Goal: Navigation & Orientation: Find specific page/section

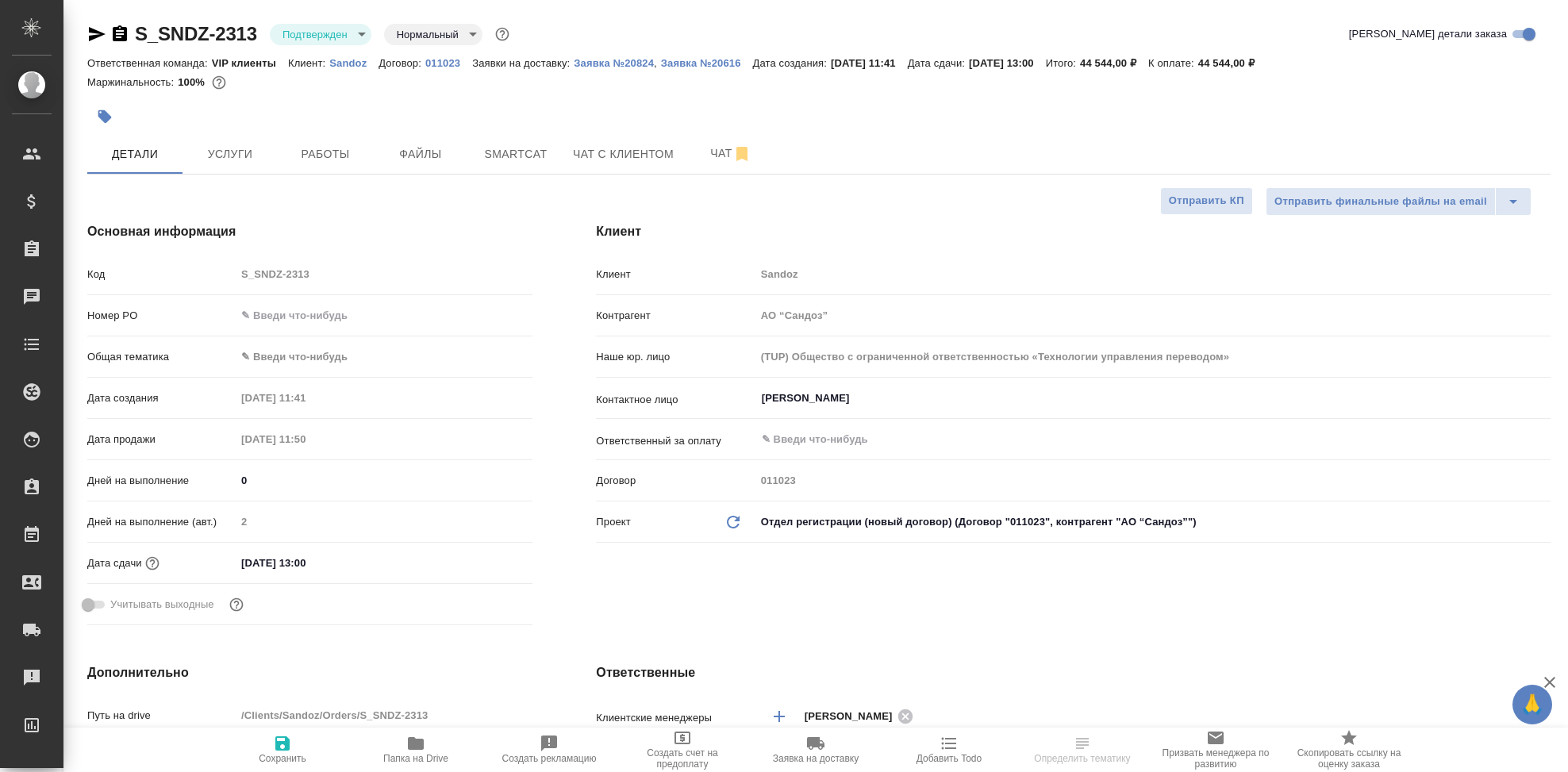
select select "RU"
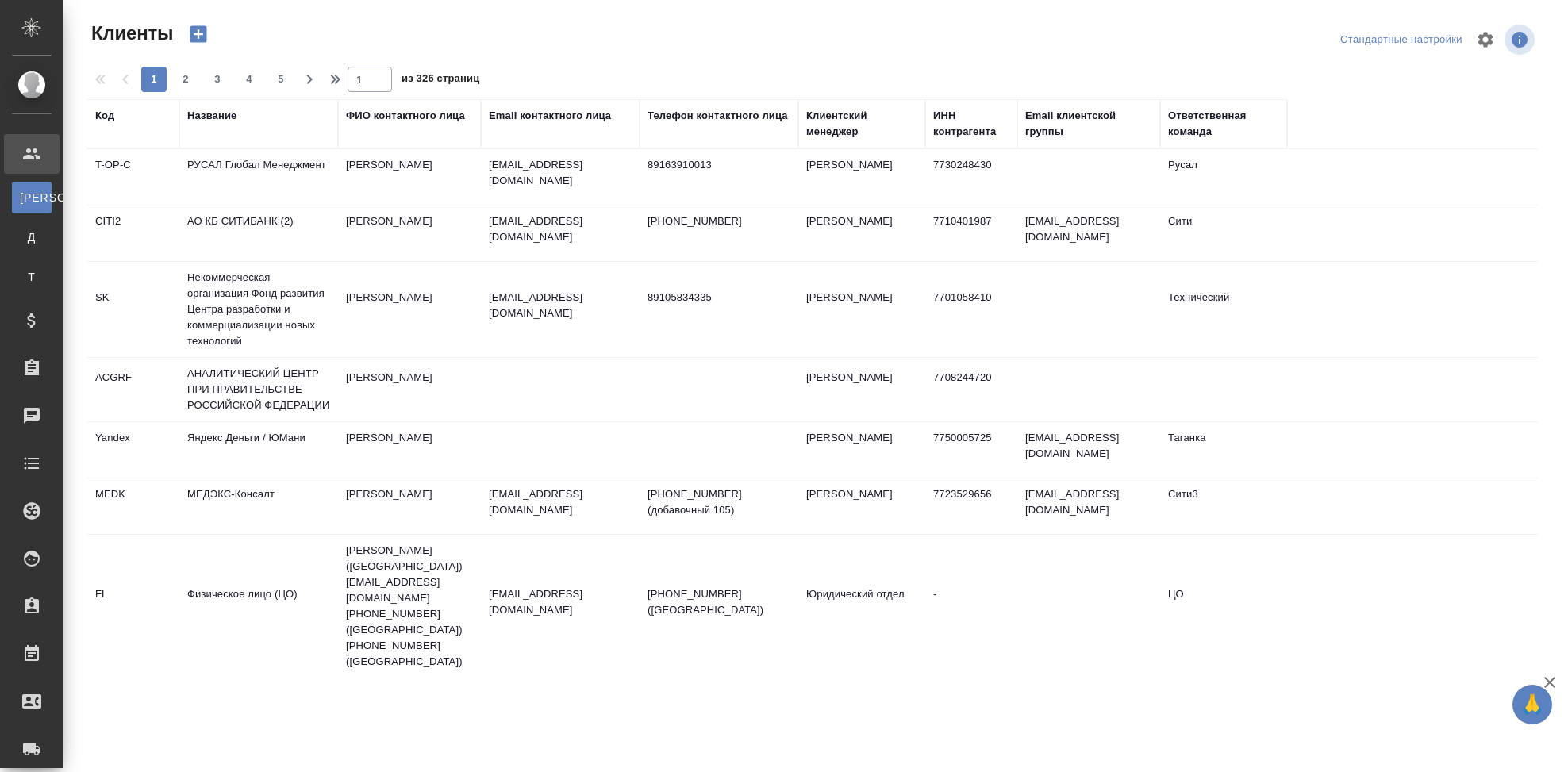
select select "RU"
